Goal: Task Accomplishment & Management: Manage account settings

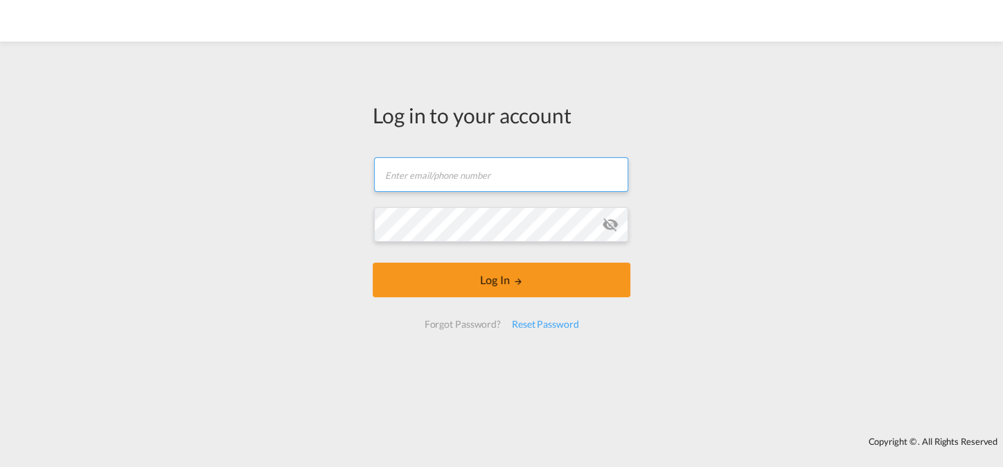
click at [440, 172] on input "text" at bounding box center [501, 174] width 254 height 35
type input "mcaillon@sifalogistics.com"
click at [602, 224] on md-icon "icon-eye-off" at bounding box center [610, 224] width 17 height 17
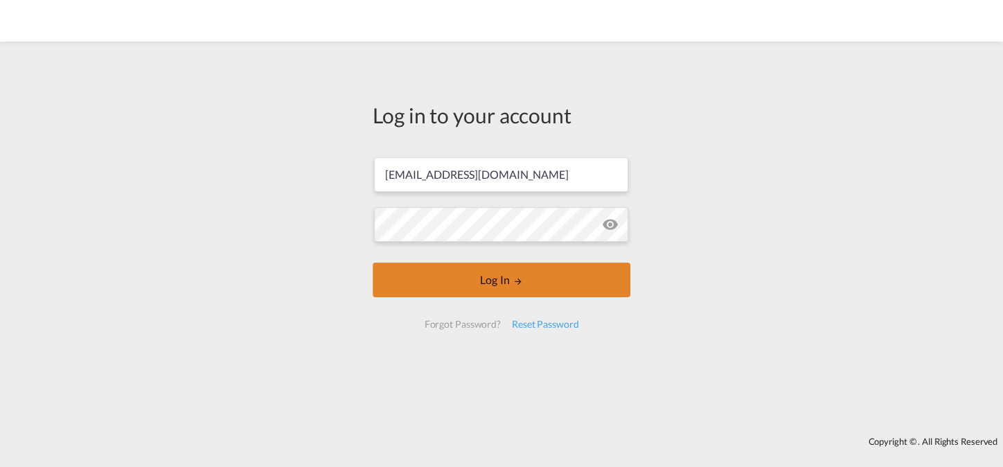
click at [474, 274] on button "Log In" at bounding box center [502, 280] width 258 height 35
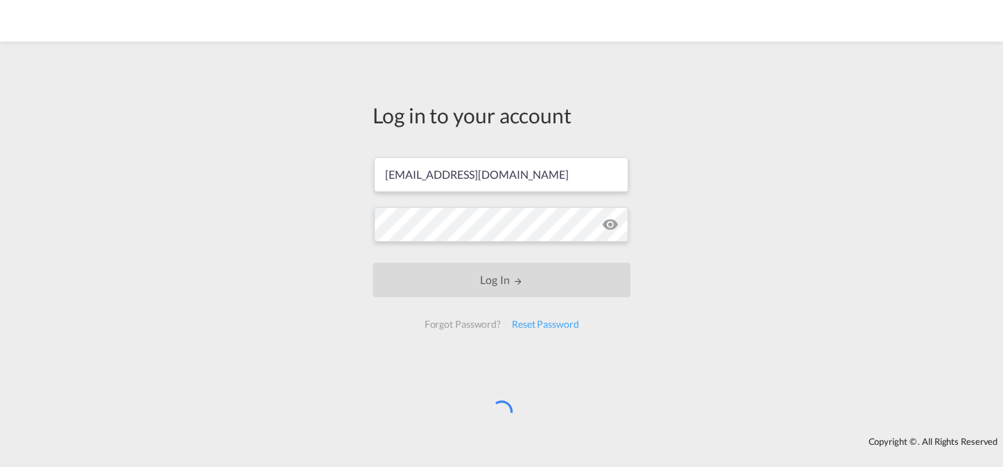
click at [326, 275] on div "Log in to your account mcaillon@sifalogistics.com Log In Forgot Password? Reset…" at bounding box center [501, 238] width 1003 height 381
click at [640, 373] on div "Log in to your account mcaillon@sifalogistics.com Log In Forgot Password? Reset…" at bounding box center [501, 220] width 278 height 345
click at [310, 239] on div "Log in to your account mcaillon@sifalogistics.com Log In Forgot Password? Reset…" at bounding box center [501, 238] width 1003 height 381
click at [309, 238] on div "Log in to your account mcaillon@sifalogistics.com Log In Forgot Password? Reset…" at bounding box center [501, 238] width 1003 height 381
click at [306, 235] on div "Log in to your account mcaillon@sifalogistics.com Log In Forgot Password? Reset…" at bounding box center [501, 238] width 1003 height 381
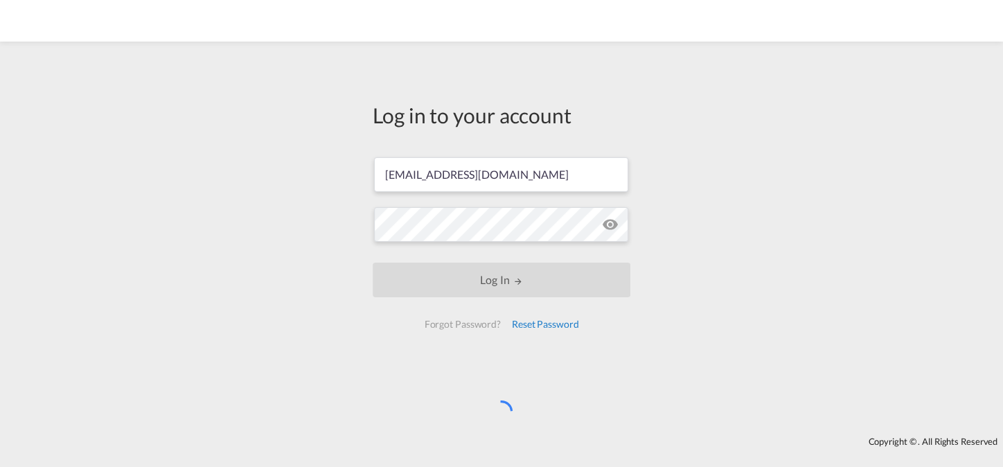
click at [542, 320] on div "Reset Password" at bounding box center [545, 324] width 78 height 25
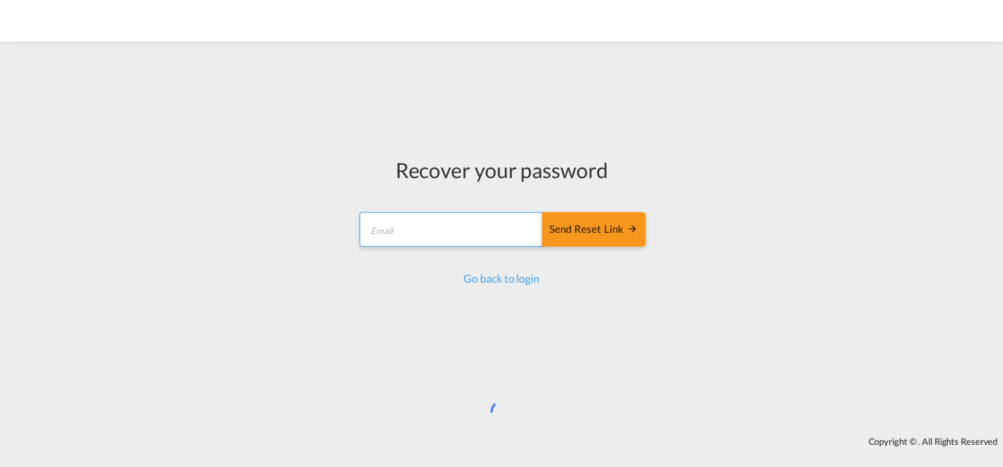
click at [425, 231] on input "email" at bounding box center [452, 229] width 184 height 35
type input "mcaillon@sifalogistics.com"
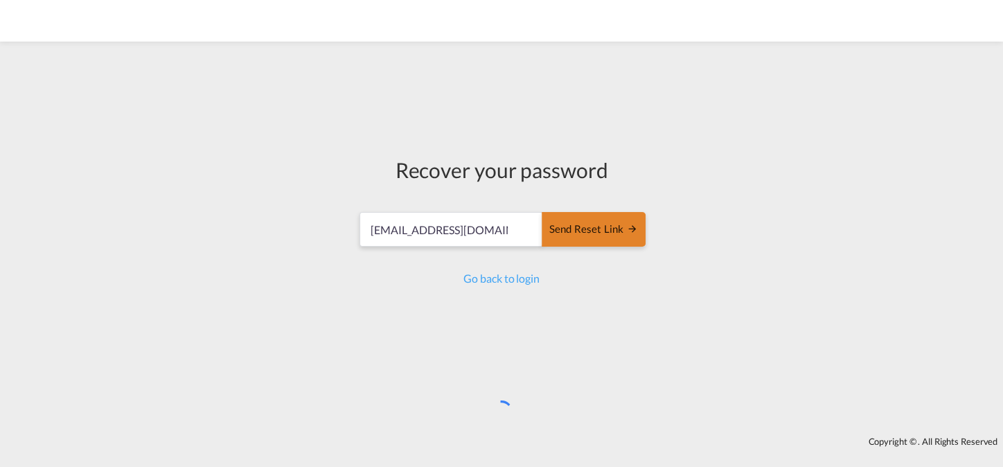
click at [589, 238] on button "Send reset link" at bounding box center [594, 229] width 104 height 35
click at [534, 283] on link "Go back to login" at bounding box center [501, 278] width 76 height 13
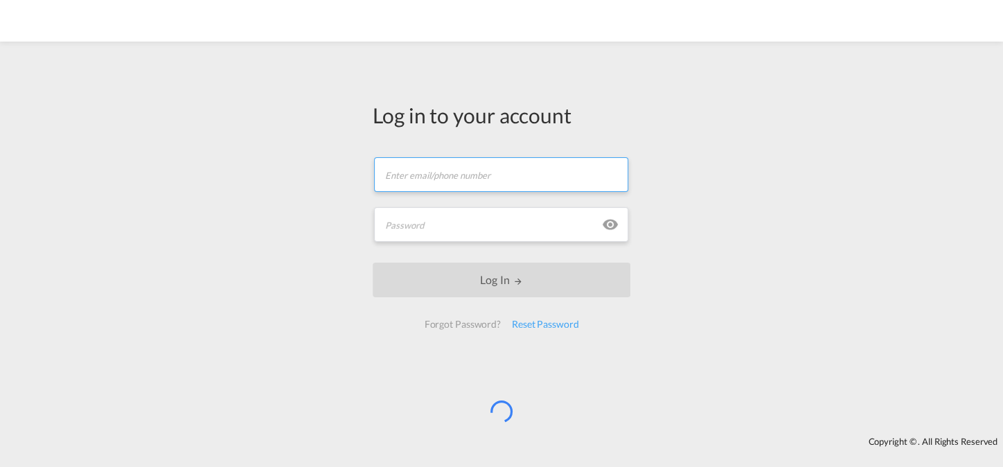
click at [488, 175] on input "text" at bounding box center [501, 174] width 254 height 35
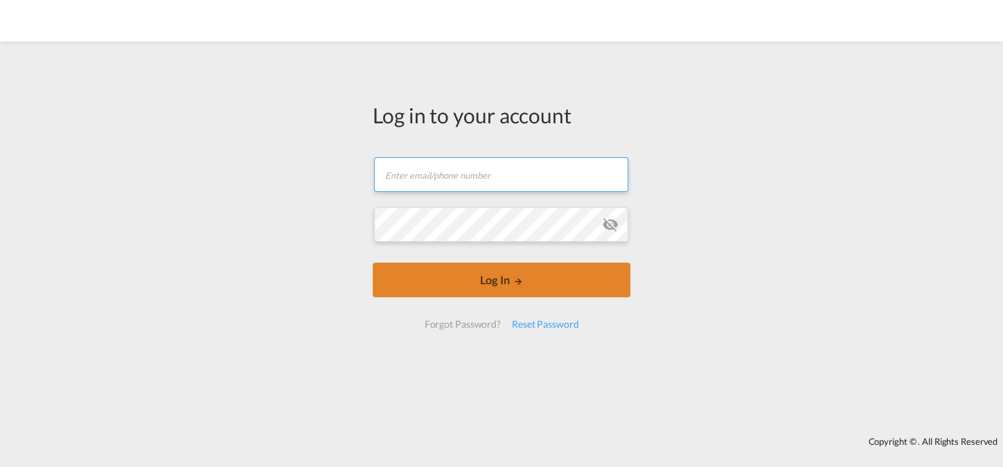
type input "[EMAIL_ADDRESS][DOMAIN_NAME]"
click at [474, 281] on button "Log In" at bounding box center [502, 280] width 258 height 35
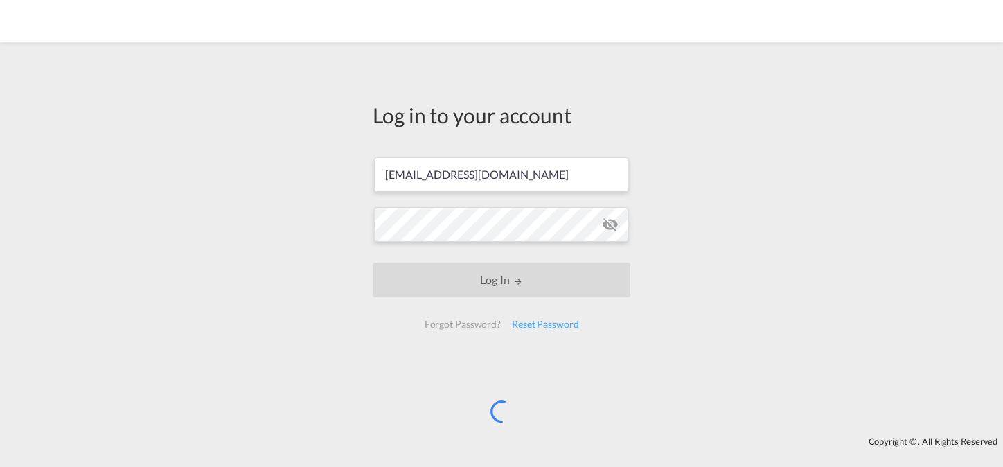
click at [417, 338] on div "Forgot Password? Reset Password" at bounding box center [501, 327] width 177 height 30
